Goal: Register for event/course

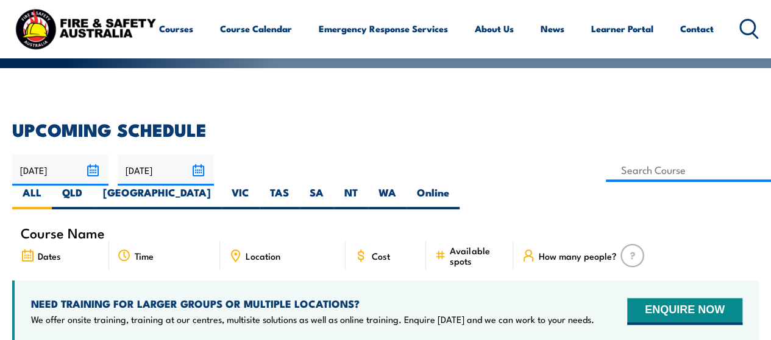
scroll to position [245, 0]
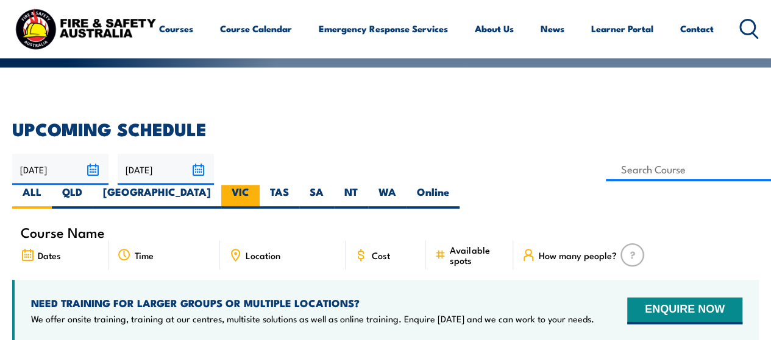
click at [259, 185] on label "VIC" at bounding box center [240, 197] width 38 height 24
click at [257, 185] on input "VIC" at bounding box center [253, 189] width 8 height 8
radio input "true"
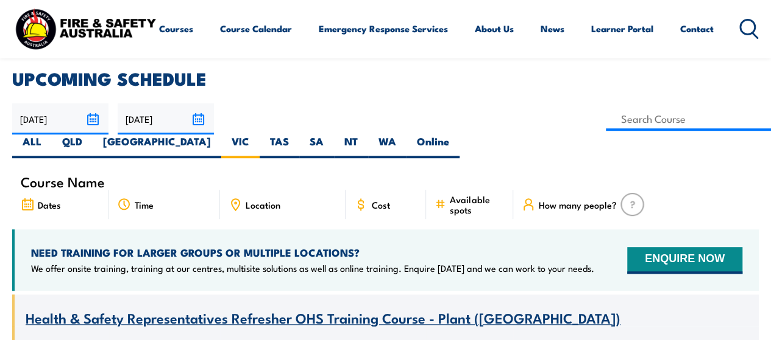
scroll to position [299, 0]
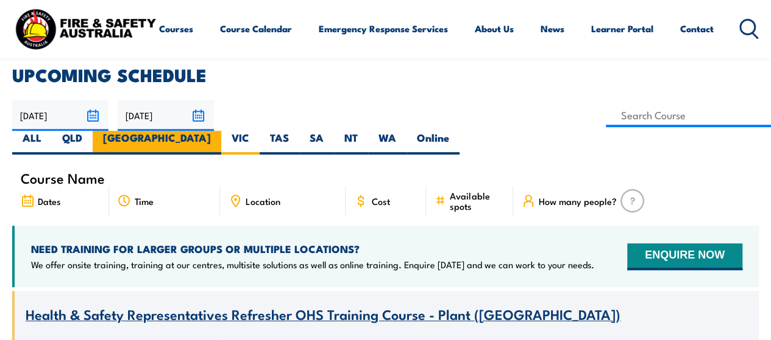
click at [221, 131] on label "[GEOGRAPHIC_DATA]" at bounding box center [157, 143] width 129 height 24
click at [219, 131] on input "[GEOGRAPHIC_DATA]" at bounding box center [215, 135] width 8 height 8
radio input "true"
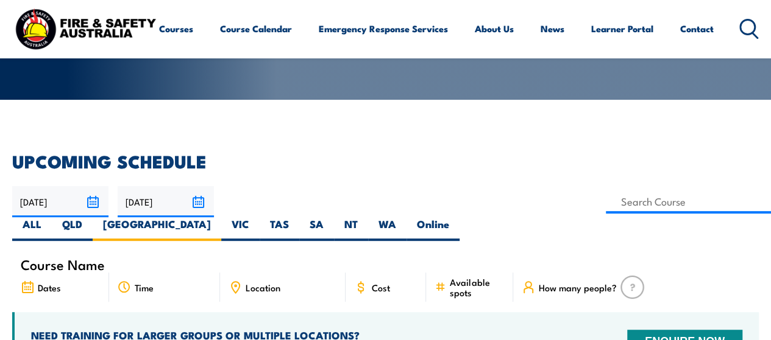
scroll to position [224, 0]
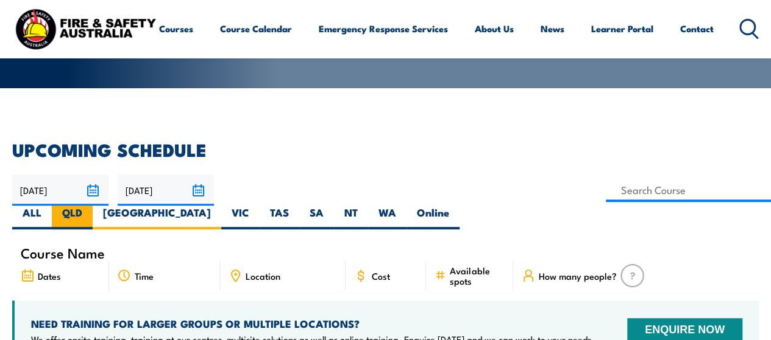
click at [93, 206] on label "QLD" at bounding box center [72, 218] width 41 height 24
click at [90, 206] on input "QLD" at bounding box center [86, 210] width 8 height 8
radio input "true"
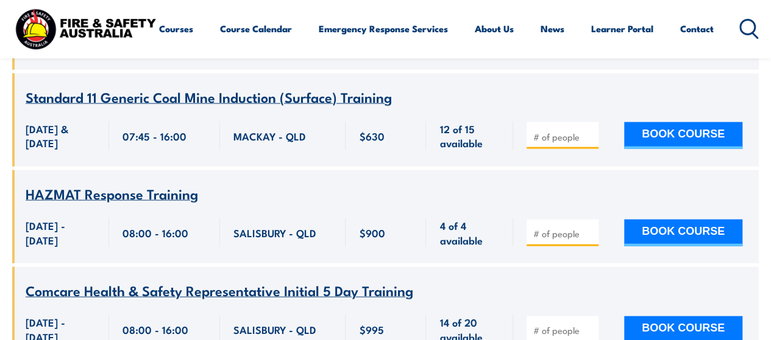
scroll to position [1190, 0]
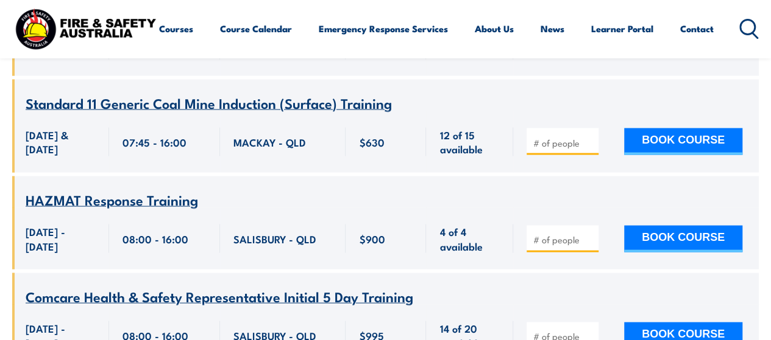
click at [141, 189] on span "HAZMAT Response Training" at bounding box center [112, 199] width 172 height 21
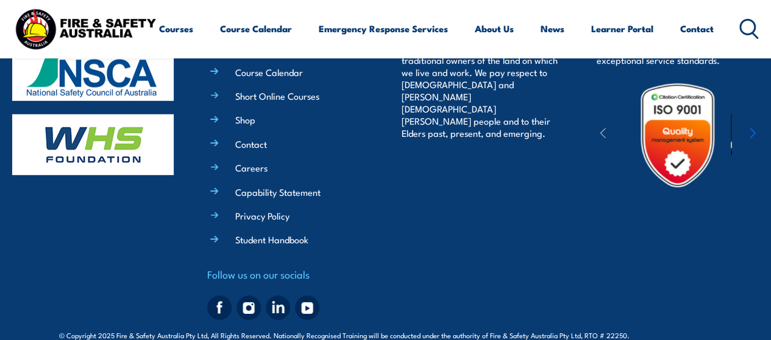
scroll to position [18151, 0]
